Goal: Task Accomplishment & Management: Manage account settings

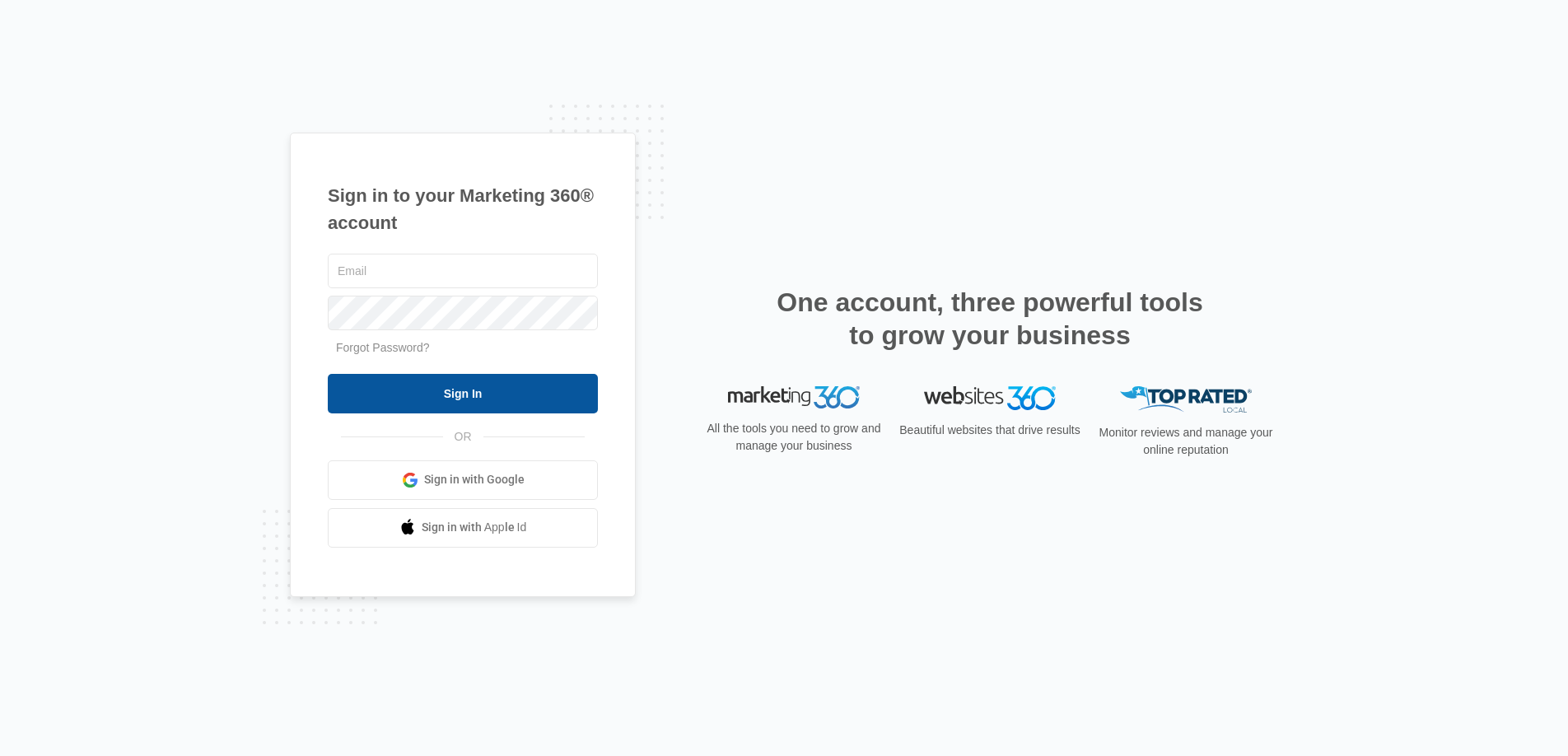
type input "[EMAIL_ADDRESS][DOMAIN_NAME]"
click at [460, 398] on input "Sign In" at bounding box center [463, 394] width 270 height 39
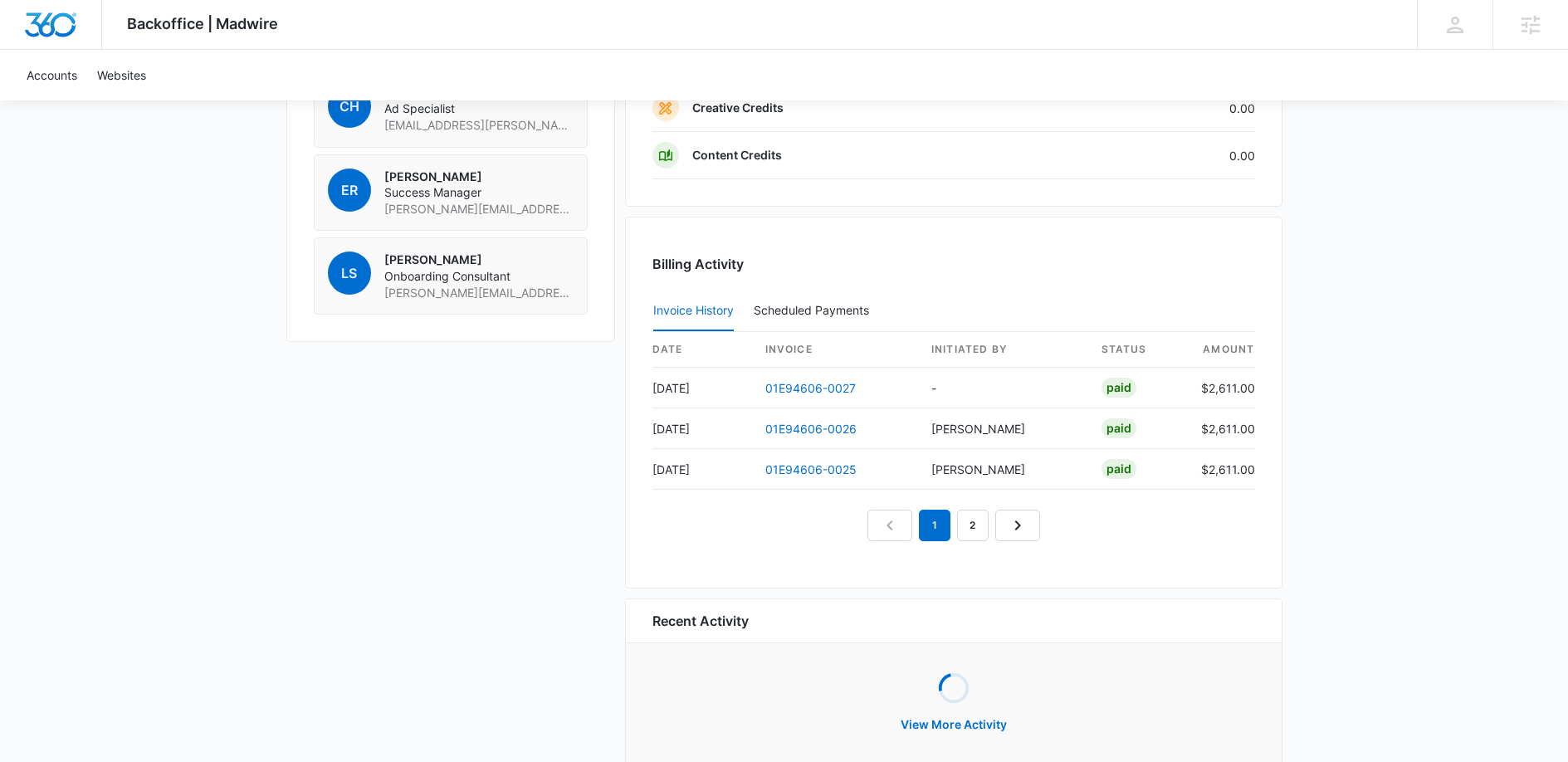
scroll to position [1497, 0]
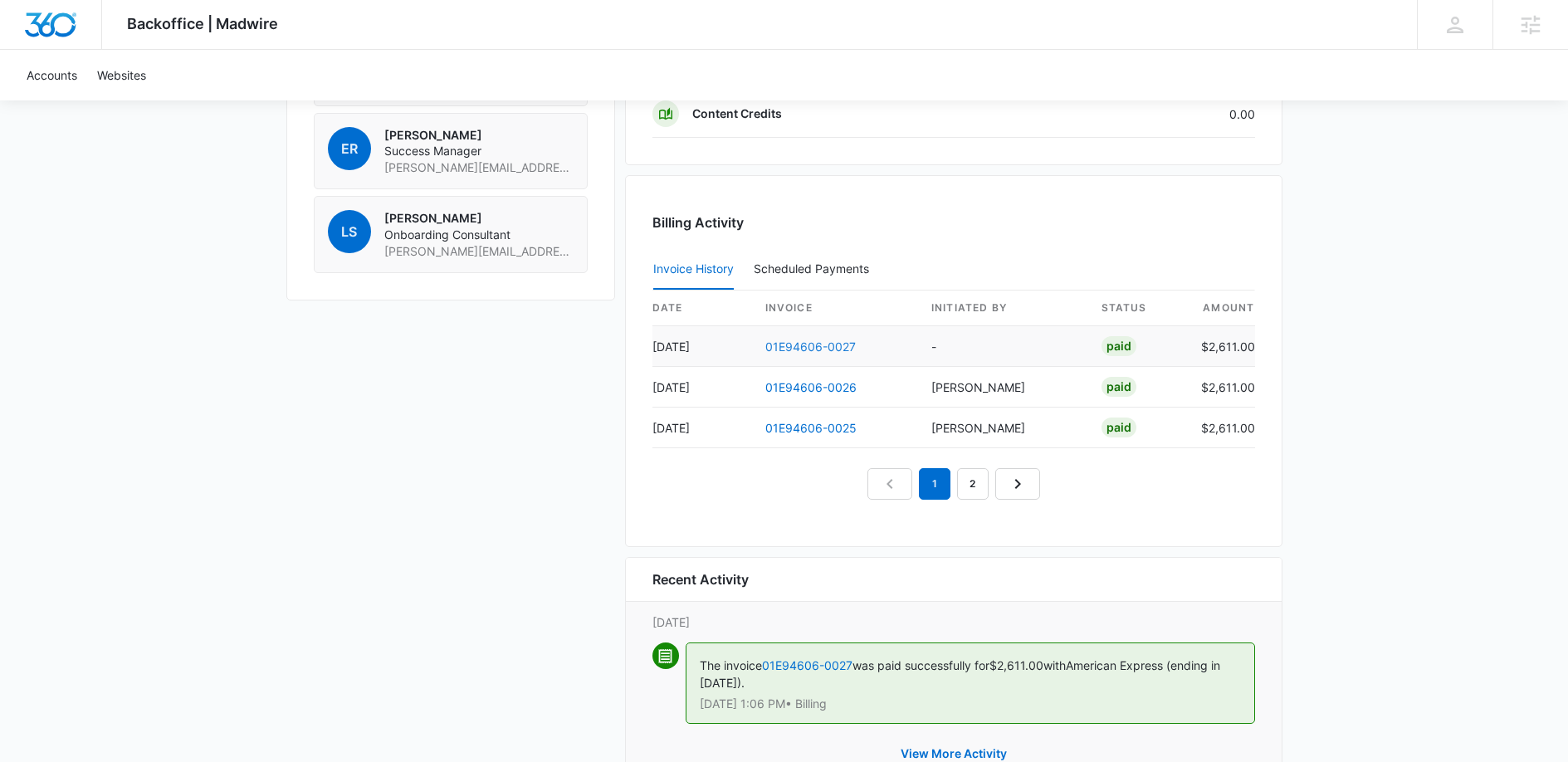
click at [806, 351] on link "01E94606-0027" at bounding box center [810, 346] width 91 height 14
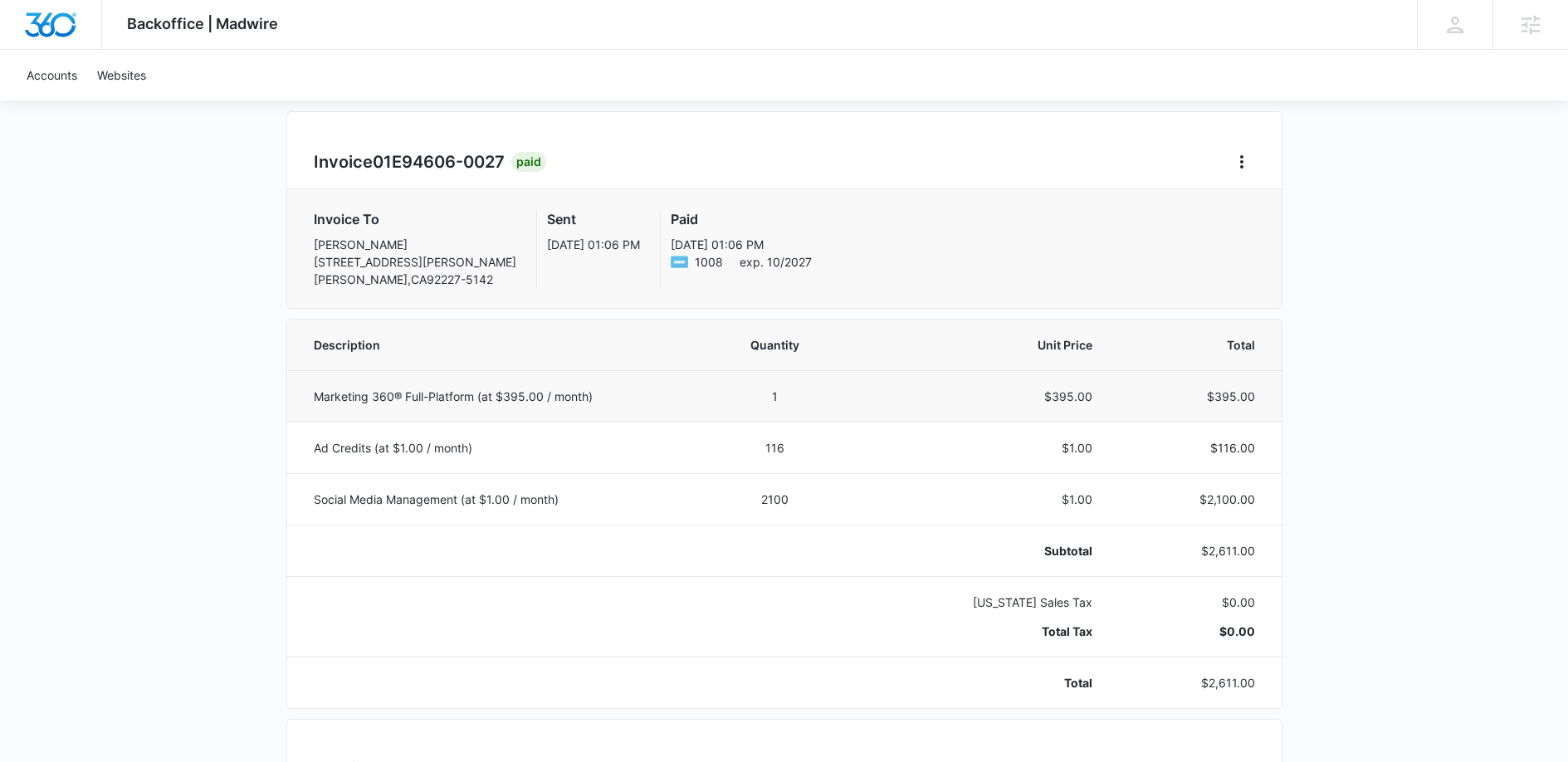
scroll to position [59, 0]
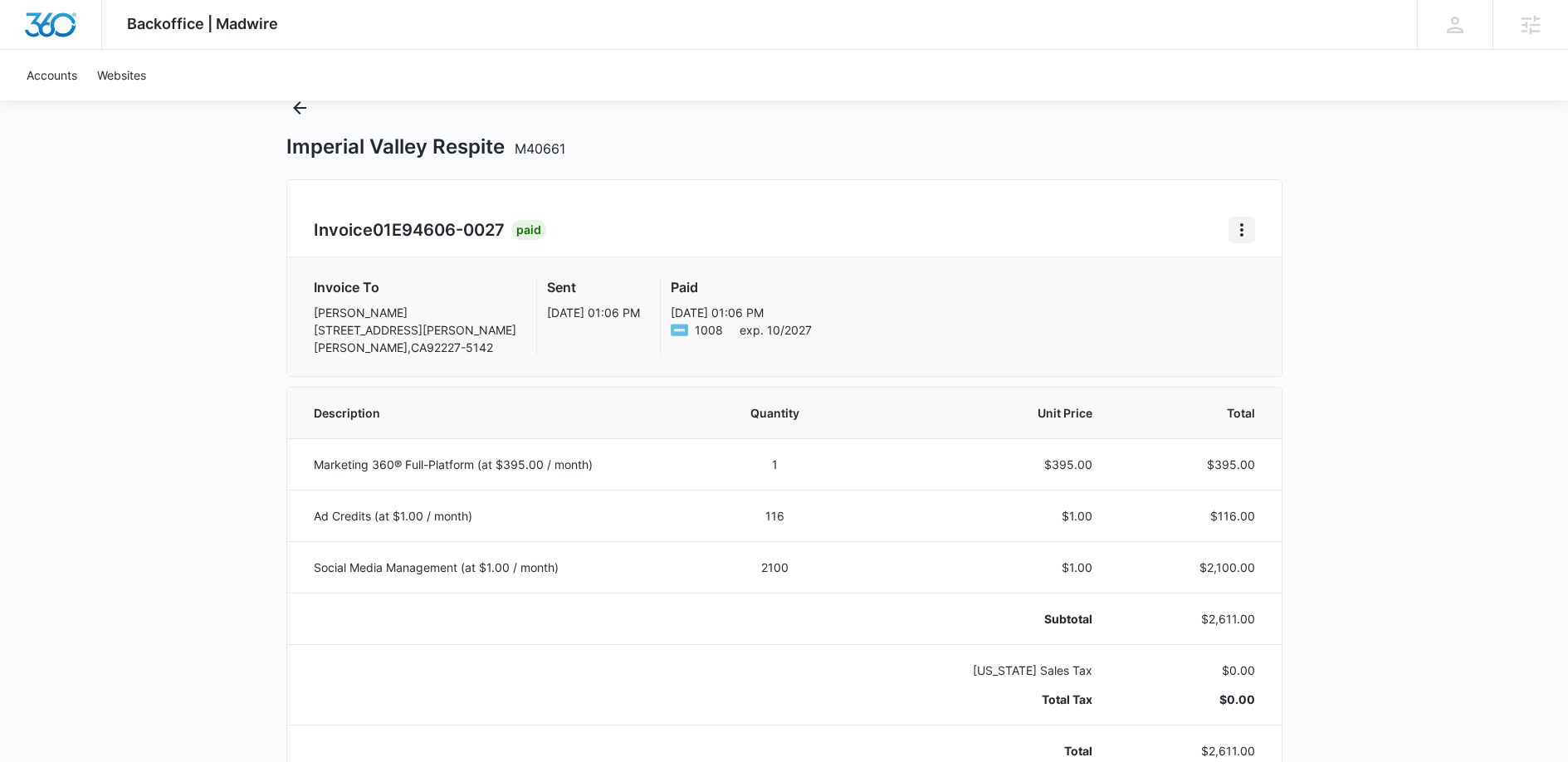
click at [1241, 232] on icon "Home" at bounding box center [1241, 230] width 20 height 20
click at [1322, 188] on div "Backoffice | Madwire Apps Settings GC [PERSON_NAME] [EMAIL_ADDRESS][DOMAIN_NAME…" at bounding box center [784, 740] width 1568 height 1600
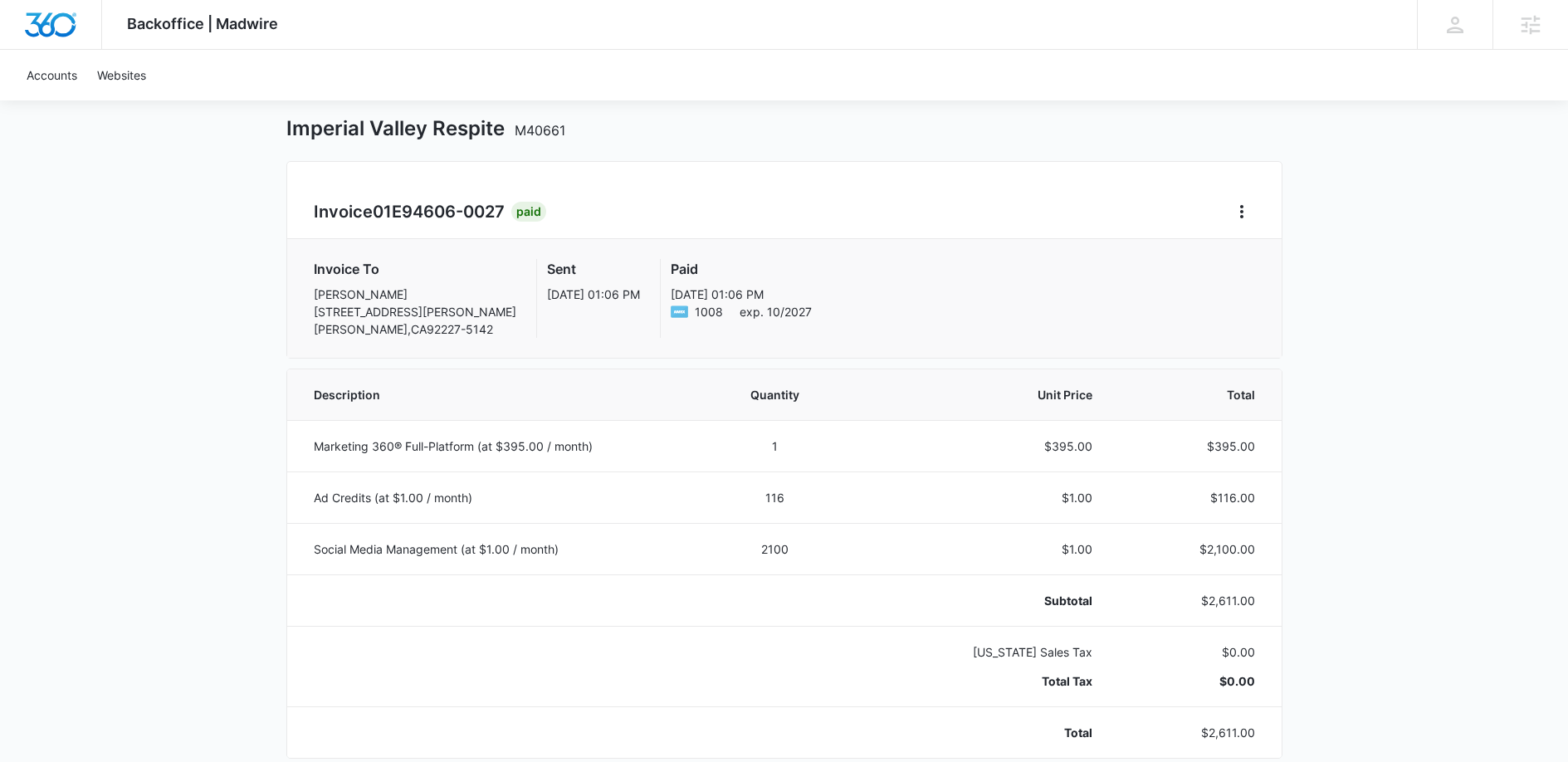
scroll to position [0, 0]
